Goal: Information Seeking & Learning: Learn about a topic

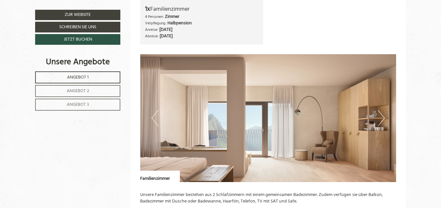
scroll to position [347, 0]
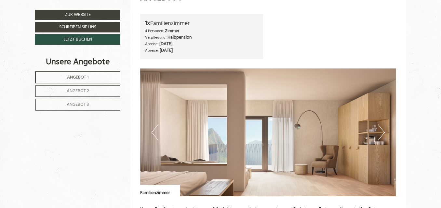
click at [382, 128] on button "Next" at bounding box center [381, 132] width 7 height 16
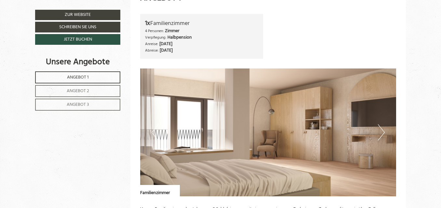
click at [382, 128] on button "Next" at bounding box center [381, 132] width 7 height 16
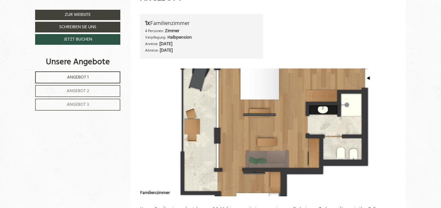
scroll to position [433, 0]
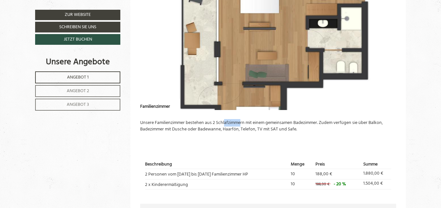
drag, startPoint x: 225, startPoint y: 124, endPoint x: 241, endPoint y: 124, distance: 15.9
click at [241, 124] on p "Unsere Familienzimmer bestehen aus 2 Schlafzimmern mit einem gemeinsamen Badezi…" at bounding box center [268, 126] width 256 height 13
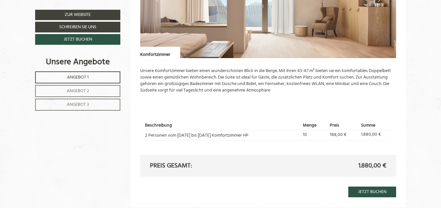
scroll to position [780, 0]
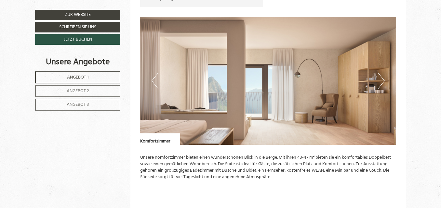
click at [381, 84] on button "Next" at bounding box center [381, 81] width 7 height 16
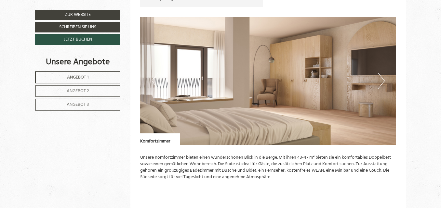
click at [381, 84] on button "Next" at bounding box center [381, 81] width 7 height 16
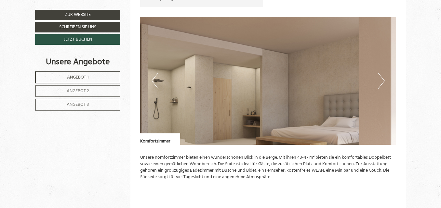
click at [381, 84] on button "Next" at bounding box center [381, 81] width 7 height 16
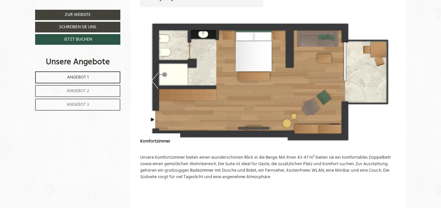
click at [382, 81] on button "Next" at bounding box center [381, 81] width 7 height 16
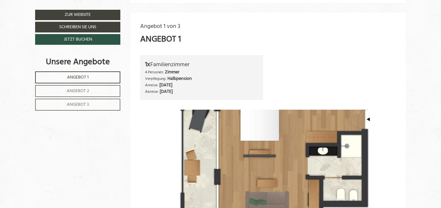
scroll to position [347, 0]
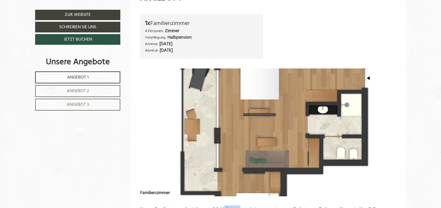
click at [78, 92] on span "Angebot 2" at bounding box center [78, 90] width 22 height 7
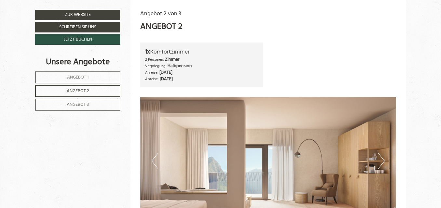
drag, startPoint x: 90, startPoint y: 106, endPoint x: 100, endPoint y: 108, distance: 10.3
click at [90, 106] on link "Angebot 3" at bounding box center [77, 105] width 85 height 12
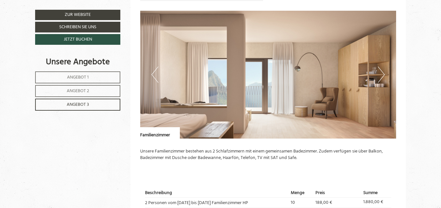
click at [382, 71] on button "Next" at bounding box center [381, 75] width 7 height 16
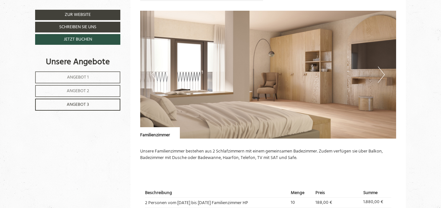
click at [382, 71] on button "Next" at bounding box center [381, 75] width 7 height 16
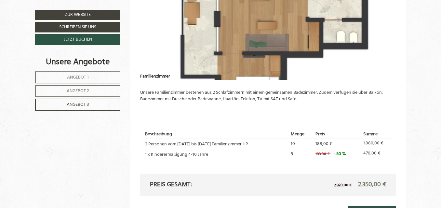
scroll to position [491, 0]
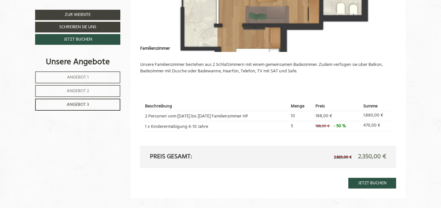
click at [65, 77] on link "Angebot 1" at bounding box center [77, 77] width 85 height 12
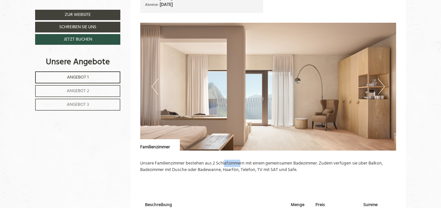
scroll to position [405, 0]
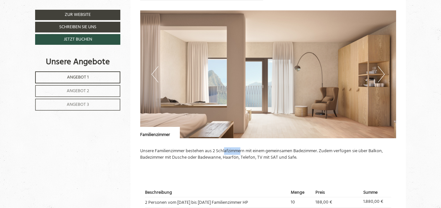
click at [381, 75] on button "Next" at bounding box center [381, 74] width 7 height 16
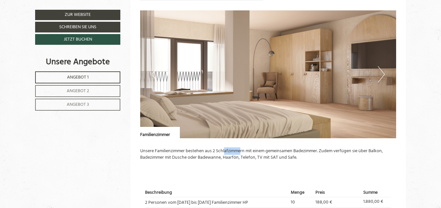
click at [381, 75] on button "Next" at bounding box center [381, 74] width 7 height 16
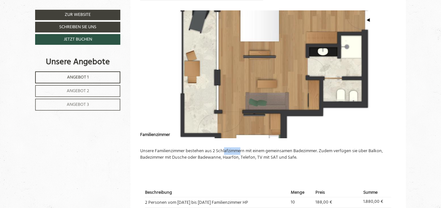
click at [197, 93] on img at bounding box center [268, 74] width 256 height 128
click at [161, 58] on img at bounding box center [268, 74] width 256 height 128
click at [266, 79] on img at bounding box center [268, 74] width 256 height 128
click at [145, 69] on img at bounding box center [268, 74] width 256 height 128
click at [146, 69] on img at bounding box center [268, 74] width 256 height 128
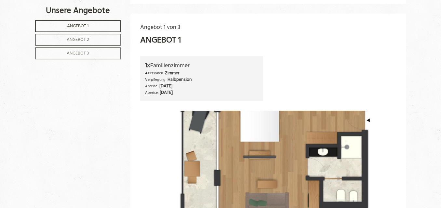
scroll to position [318, 0]
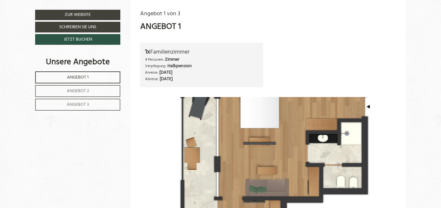
click at [369, 106] on img at bounding box center [268, 161] width 256 height 128
drag, startPoint x: 369, startPoint y: 106, endPoint x: 361, endPoint y: 107, distance: 7.9
click at [369, 106] on img at bounding box center [268, 161] width 256 height 128
click at [184, 135] on img at bounding box center [268, 161] width 256 height 128
click at [151, 163] on button "Previous" at bounding box center [154, 161] width 7 height 16
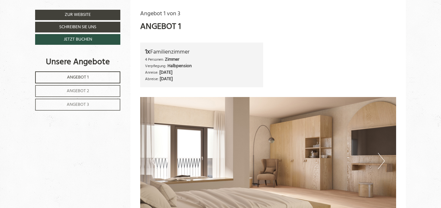
click at [151, 163] on button "Previous" at bounding box center [154, 161] width 7 height 16
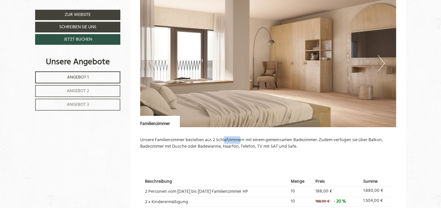
scroll to position [405, 0]
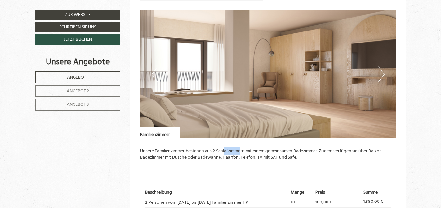
click at [153, 74] on button "Previous" at bounding box center [154, 74] width 7 height 16
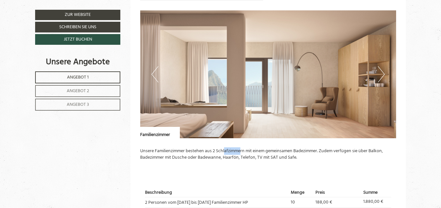
click at [153, 74] on button "Previous" at bounding box center [154, 74] width 7 height 16
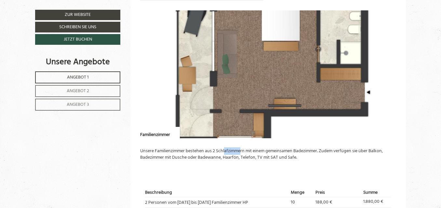
scroll to position [318, 0]
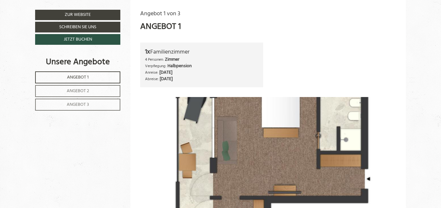
click at [388, 149] on img at bounding box center [268, 161] width 256 height 128
click at [371, 128] on img at bounding box center [268, 161] width 256 height 128
click at [187, 141] on img at bounding box center [268, 161] width 256 height 128
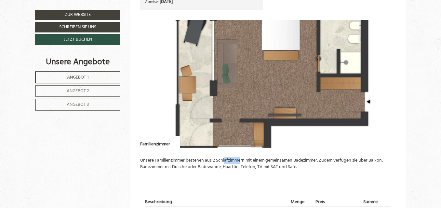
scroll to position [491, 0]
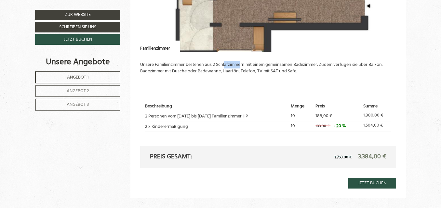
drag, startPoint x: 173, startPoint y: 6, endPoint x: 166, endPoint y: 6, distance: 6.2
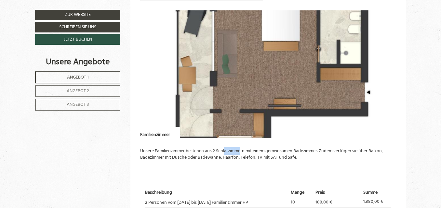
drag, startPoint x: 161, startPoint y: 60, endPoint x: 149, endPoint y: 67, distance: 13.3
click at [149, 67] on img at bounding box center [268, 74] width 256 height 128
click at [150, 66] on img at bounding box center [268, 74] width 256 height 128
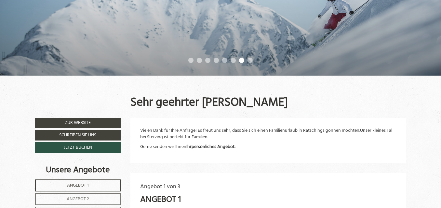
scroll to position [0, 0]
